Goal: Task Accomplishment & Management: Manage account settings

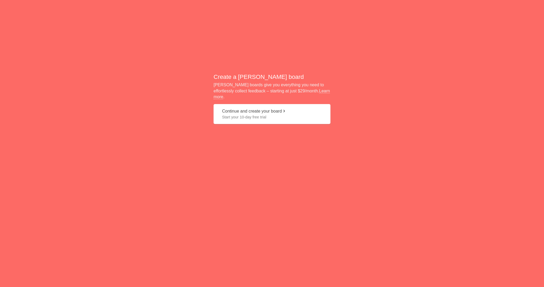
click at [233, 78] on h2 "Create a Nolt board" at bounding box center [272, 77] width 117 height 8
click at [231, 110] on button "Continue and create your board Start your 10-day free trial" at bounding box center [272, 114] width 117 height 20
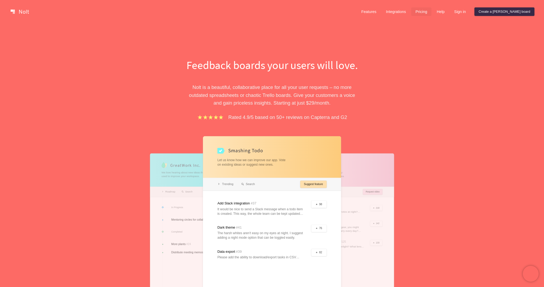
click at [431, 12] on link "Pricing" at bounding box center [421, 11] width 20 height 8
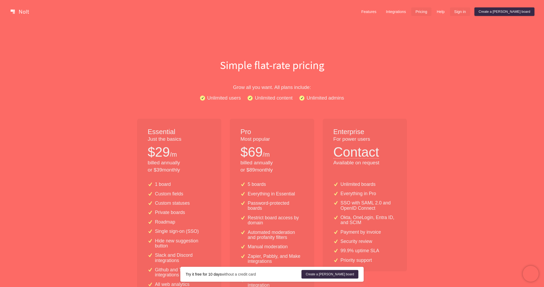
click at [470, 11] on link "Sign in" at bounding box center [460, 11] width 20 height 8
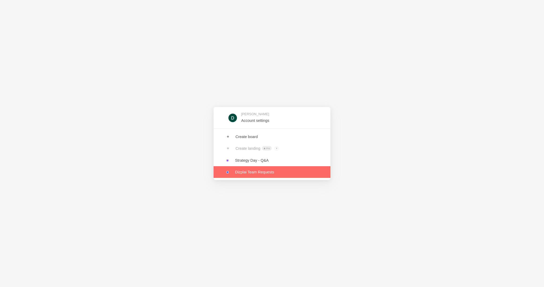
click at [253, 171] on link at bounding box center [272, 172] width 117 height 12
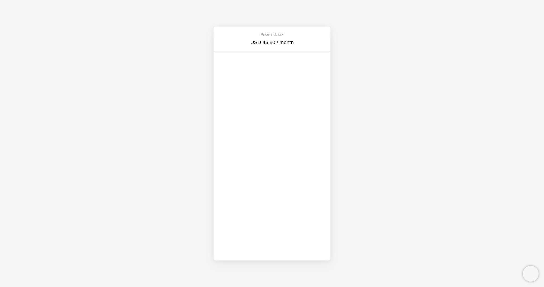
click at [186, 286] on div "Price incl. tax USD 46.80 / month" at bounding box center [272, 143] width 544 height 287
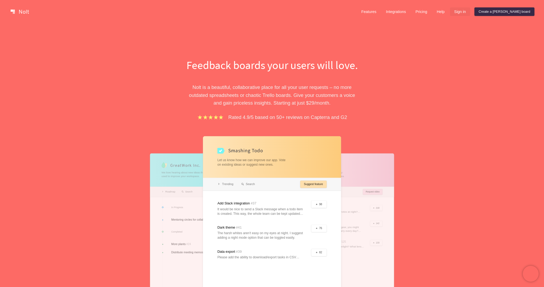
click at [470, 14] on link "Sign in" at bounding box center [460, 11] width 20 height 8
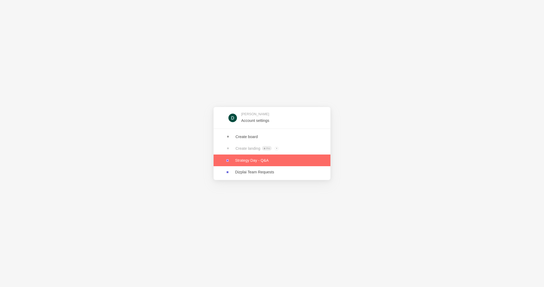
click at [278, 159] on link at bounding box center [272, 161] width 117 height 12
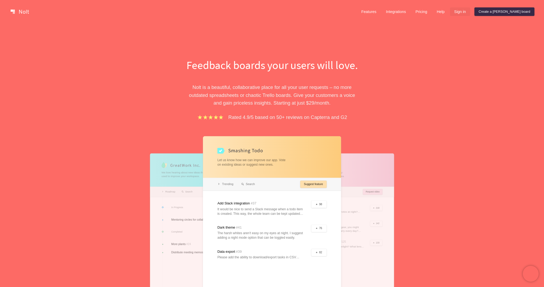
click at [470, 11] on link "Sign in" at bounding box center [460, 11] width 20 height 8
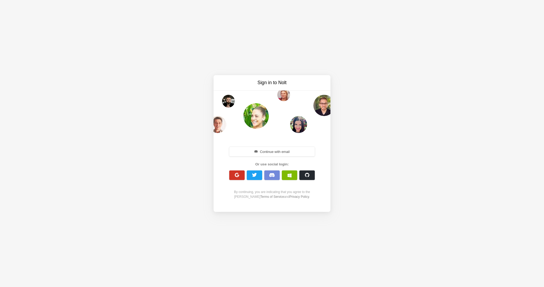
click at [241, 177] on button "button" at bounding box center [236, 176] width 15 height 10
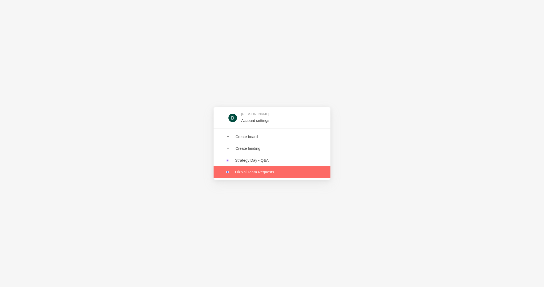
click at [253, 173] on link at bounding box center [272, 172] width 117 height 12
click at [399, 82] on div "[PERSON_NAME] Account settings Create board Create landing Strategy Day - Q&A D…" at bounding box center [272, 143] width 544 height 287
click at [199, 274] on div "[PERSON_NAME] Account settings Create board Create landing Strategy Day - Q&A D…" at bounding box center [272, 143] width 544 height 287
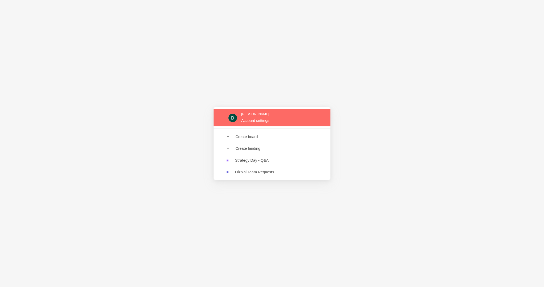
click at [287, 125] on link at bounding box center [272, 117] width 117 height 17
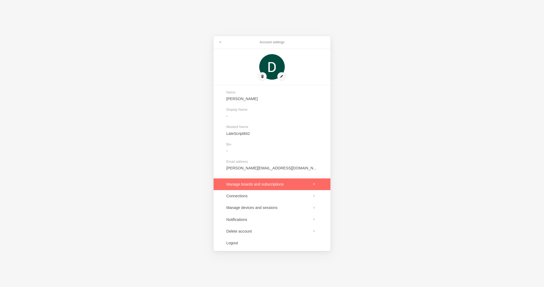
click at [262, 187] on link at bounding box center [272, 184] width 117 height 12
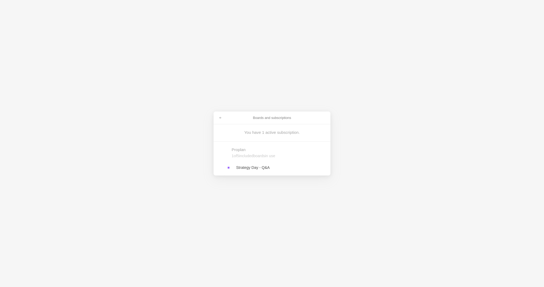
click at [253, 164] on link at bounding box center [272, 168] width 117 height 12
click at [222, 118] on span at bounding box center [220, 117] width 3 height 3
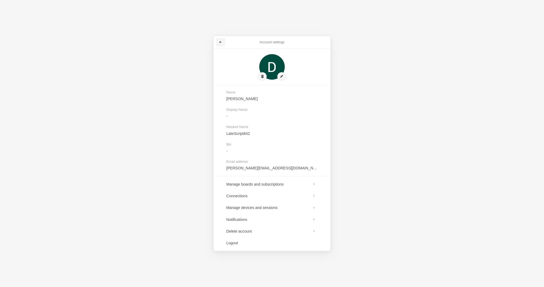
click at [218, 40] on link at bounding box center [221, 42] width 10 height 8
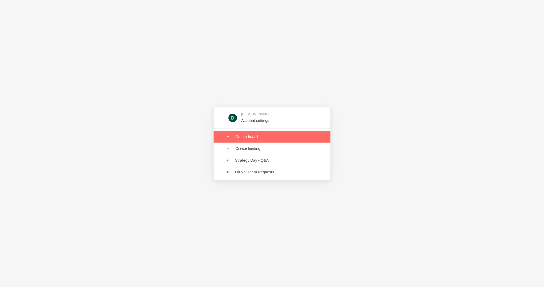
click at [263, 132] on link at bounding box center [272, 137] width 117 height 12
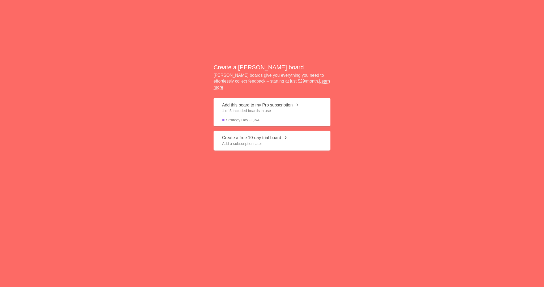
click at [241, 109] on span "1 of 5 included boards in use" at bounding box center [272, 110] width 100 height 5
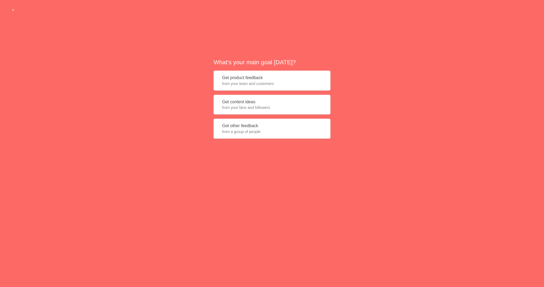
click at [244, 127] on button "Get other feedback from a group of people" at bounding box center [272, 129] width 117 height 20
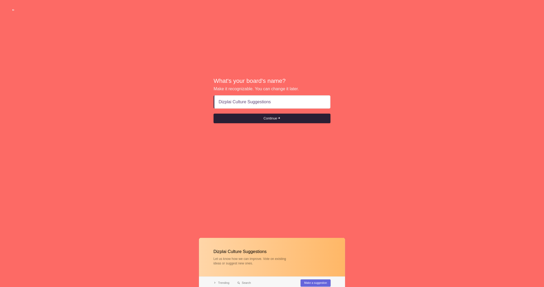
click at [253, 122] on button "Continue" at bounding box center [272, 119] width 117 height 10
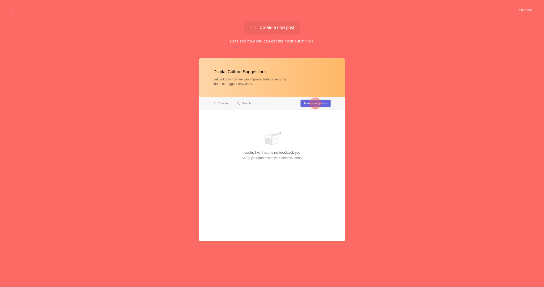
type input "Dizplai Culture Suggestions"
click at [239, 86] on div at bounding box center [272, 149] width 146 height 183
click at [238, 80] on div at bounding box center [272, 149] width 146 height 183
click at [527, 13] on button "Skip tour" at bounding box center [525, 10] width 26 height 10
